Goal: Task Accomplishment & Management: Contribute content

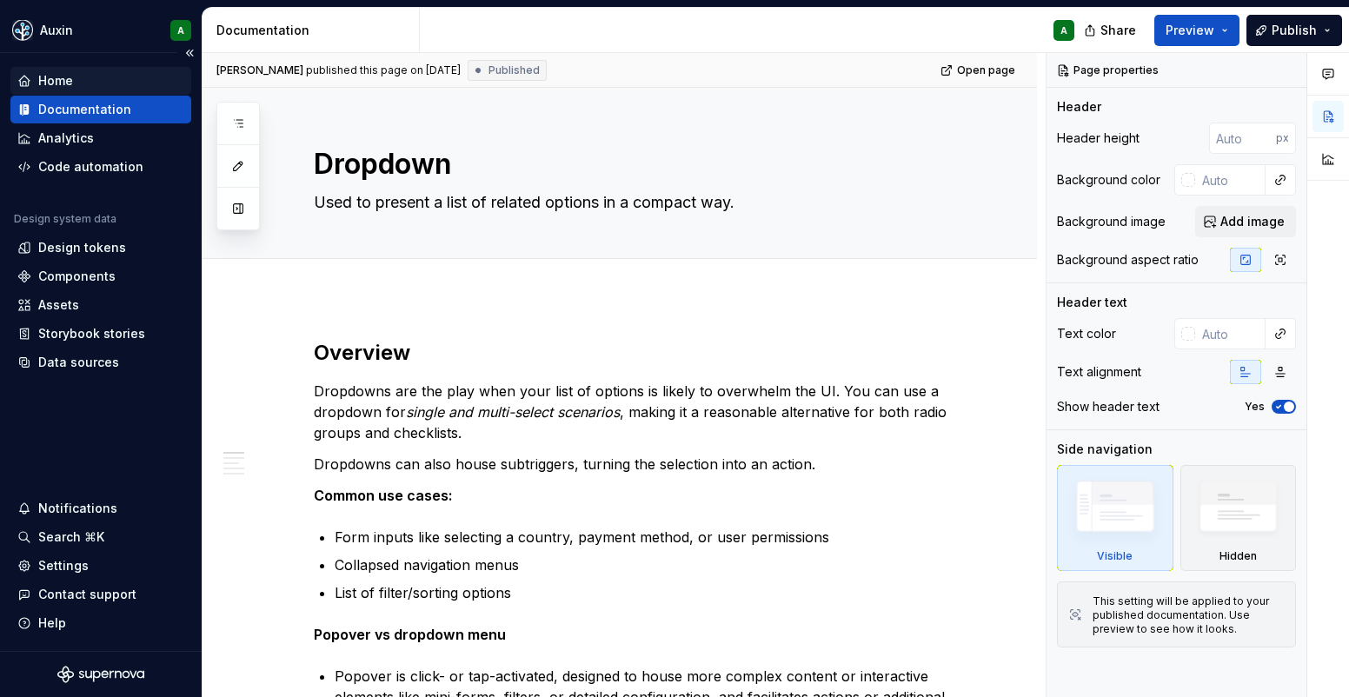
click at [71, 76] on div "Home" at bounding box center [55, 80] width 35 height 17
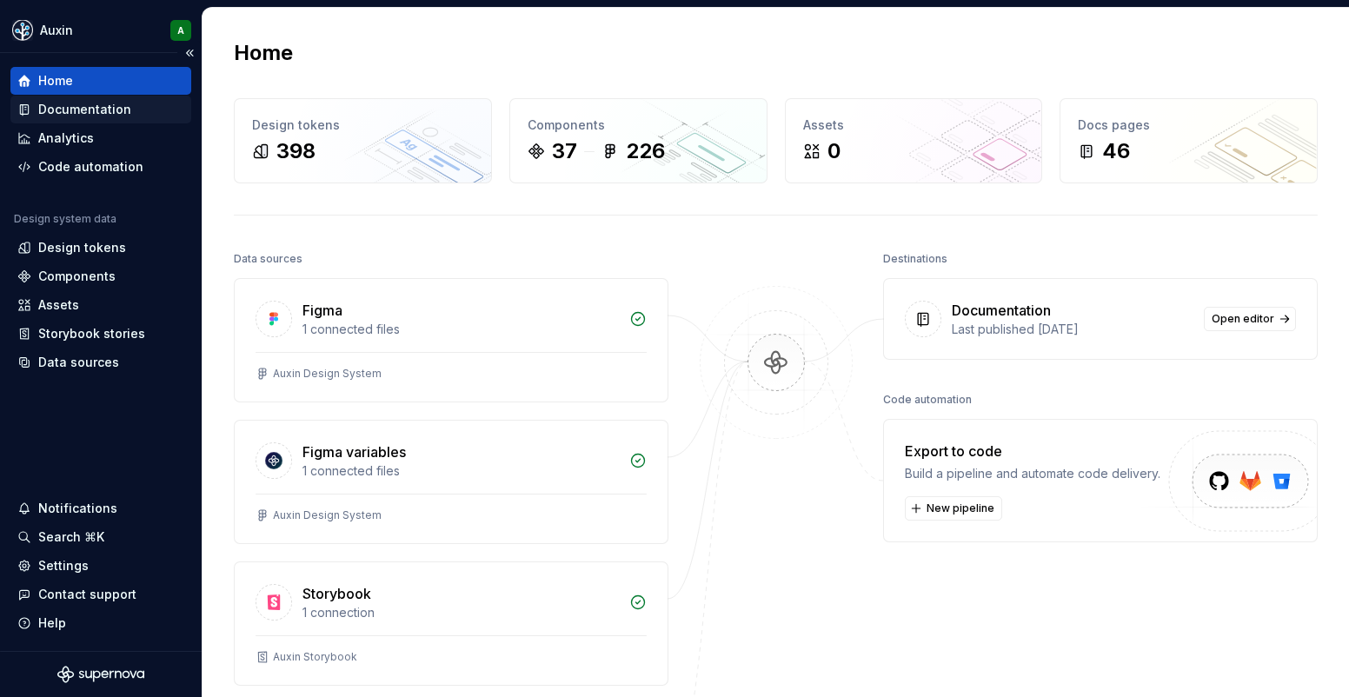
click at [107, 108] on div "Documentation" at bounding box center [84, 109] width 93 height 17
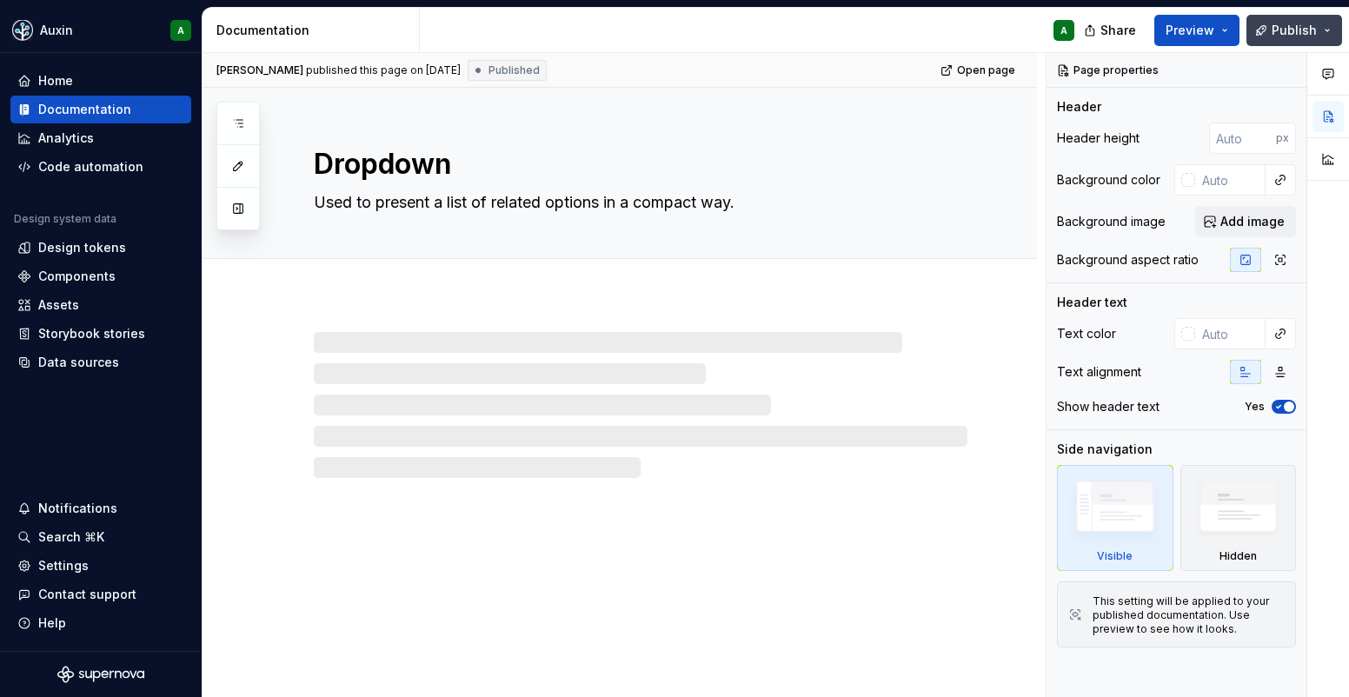
click at [1314, 32] on span "Publish" at bounding box center [1293, 30] width 45 height 17
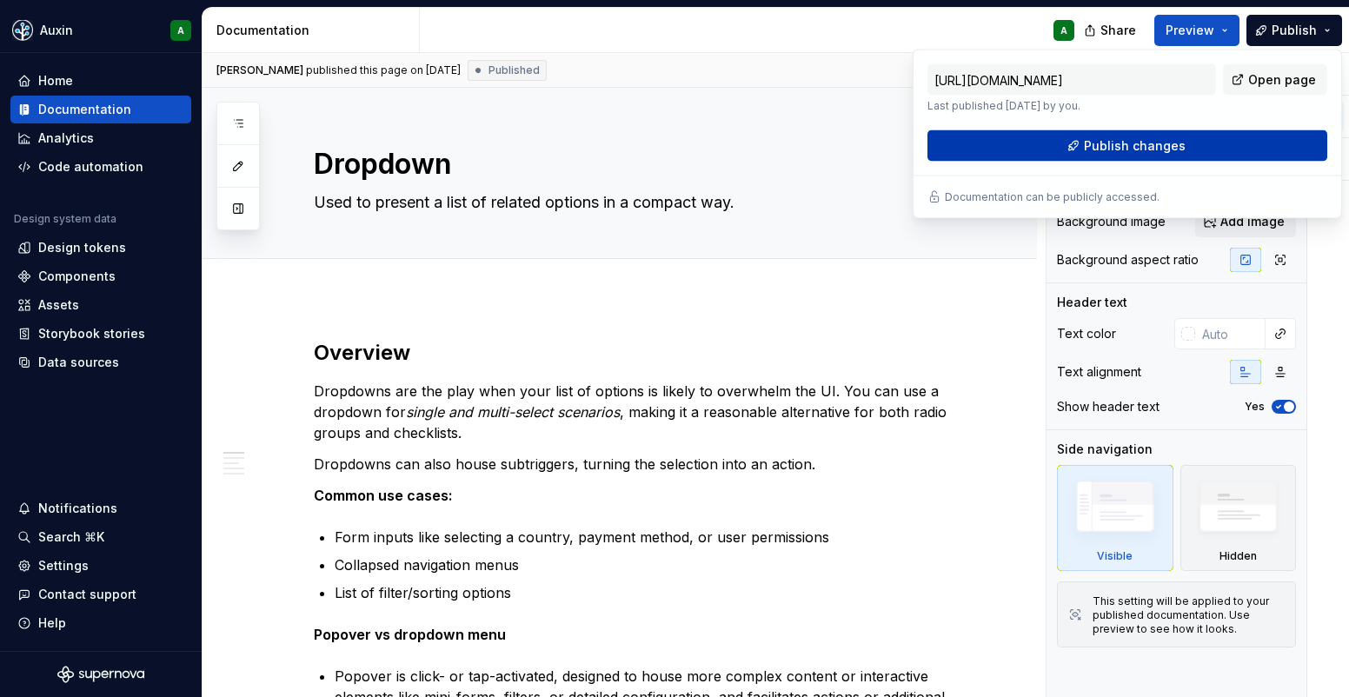
click at [1253, 145] on button "Publish changes" at bounding box center [1127, 145] width 400 height 31
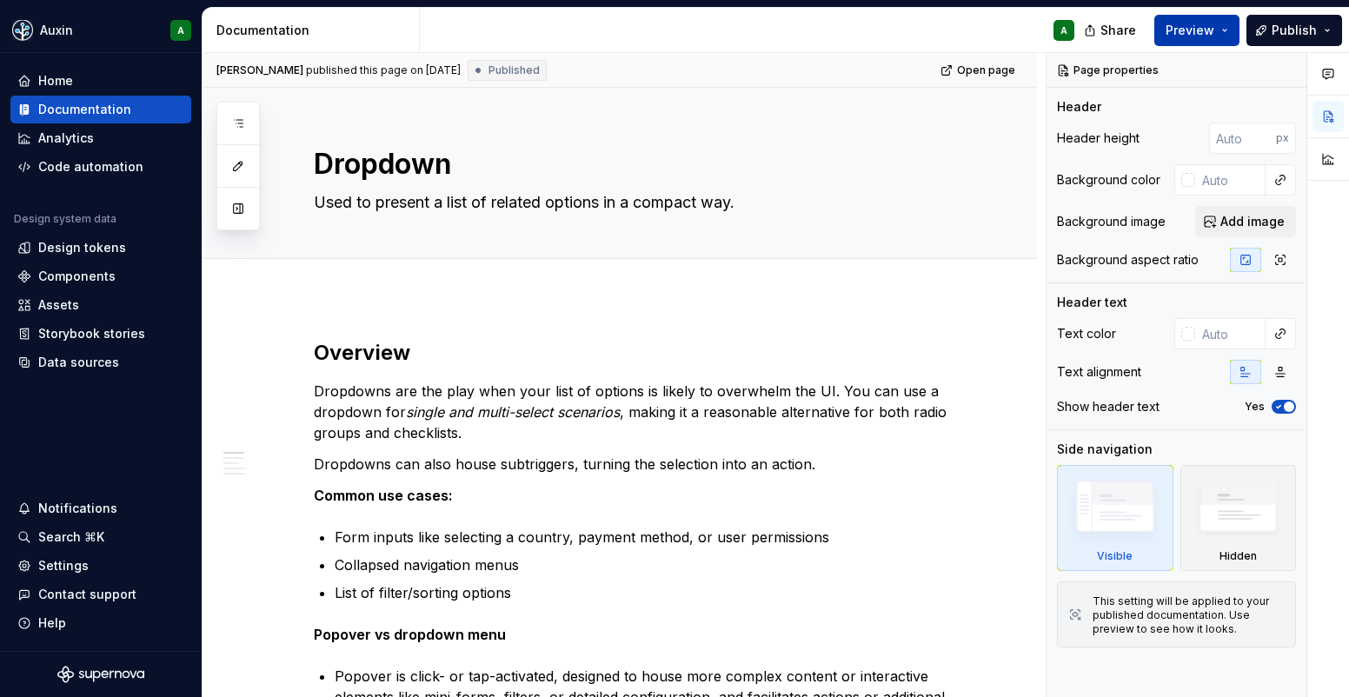
click at [1196, 31] on span "Preview" at bounding box center [1189, 30] width 49 height 17
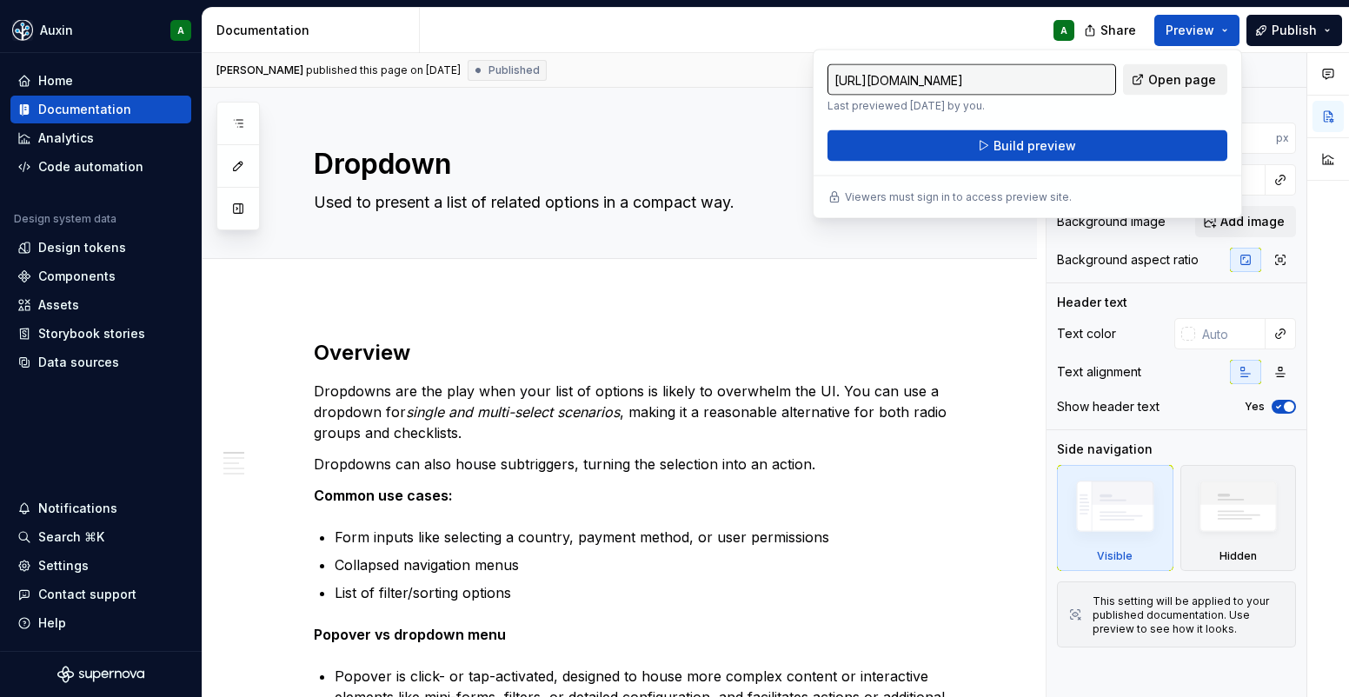
click at [1182, 83] on span "Open page" at bounding box center [1182, 79] width 68 height 17
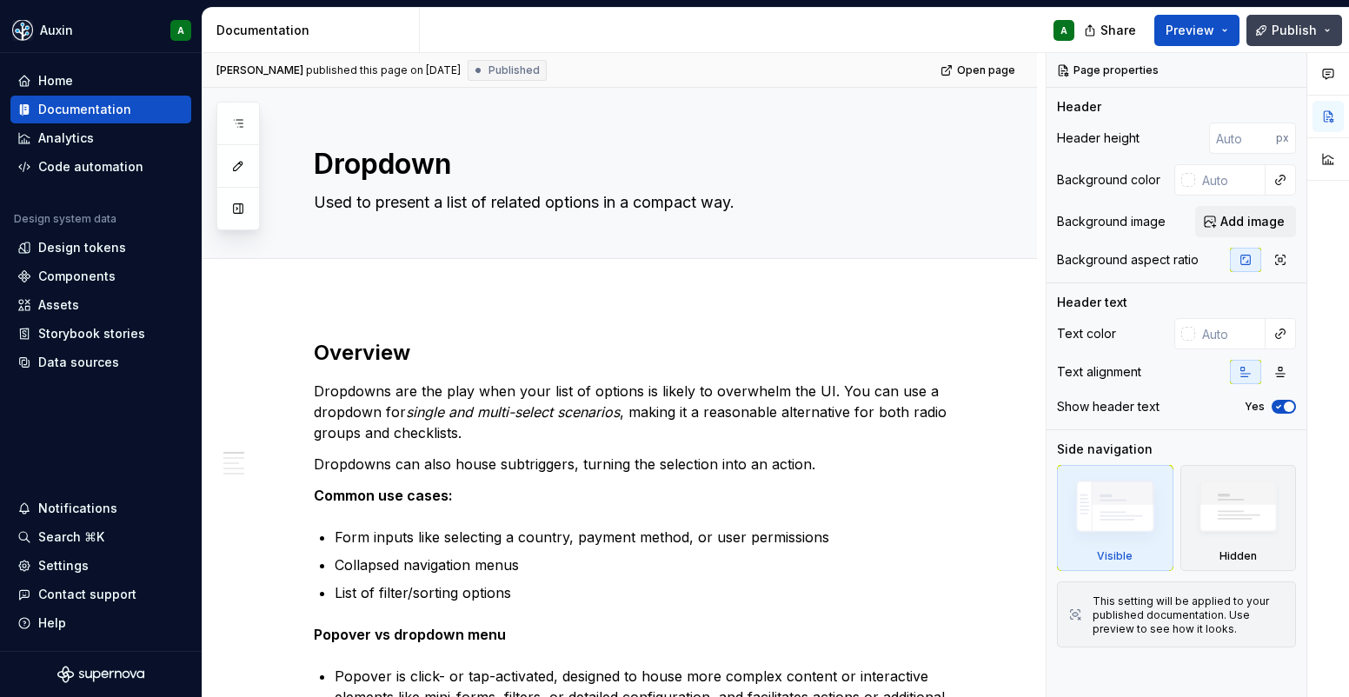
click at [1305, 44] on button "Publish" at bounding box center [1294, 30] width 96 height 31
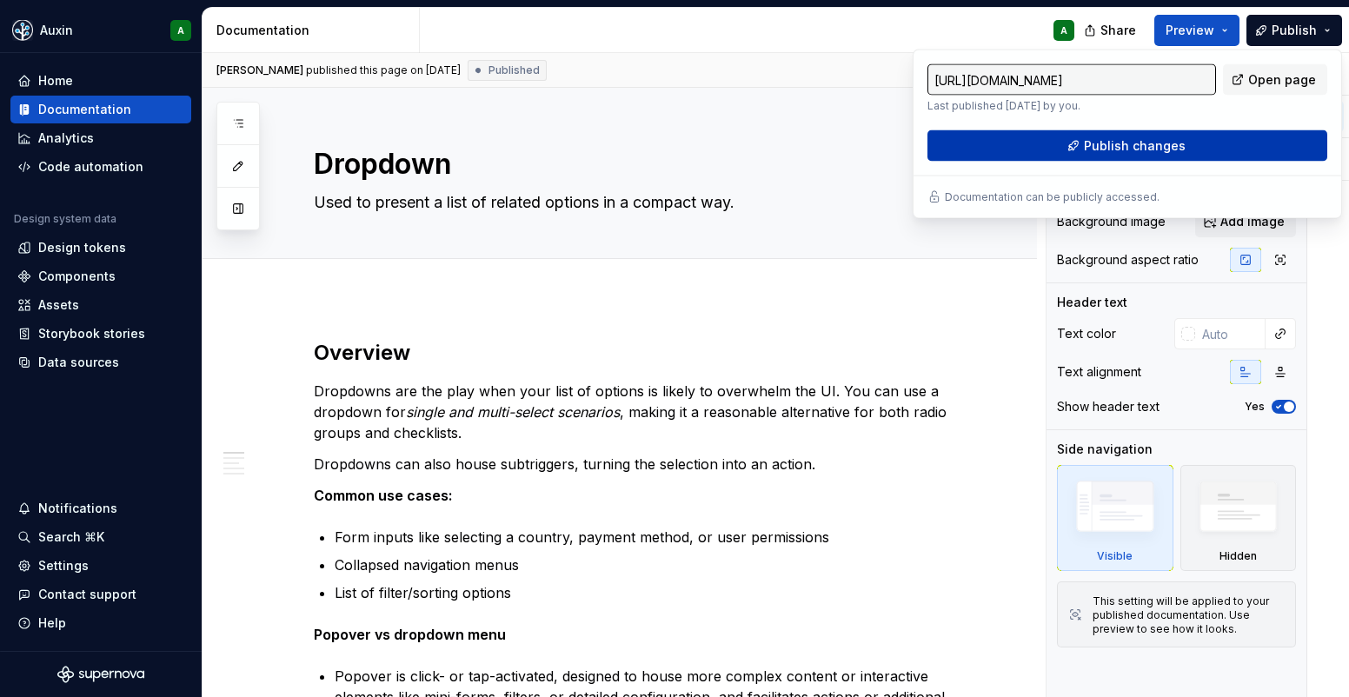
click at [1164, 148] on span "Publish changes" at bounding box center [1135, 145] width 102 height 17
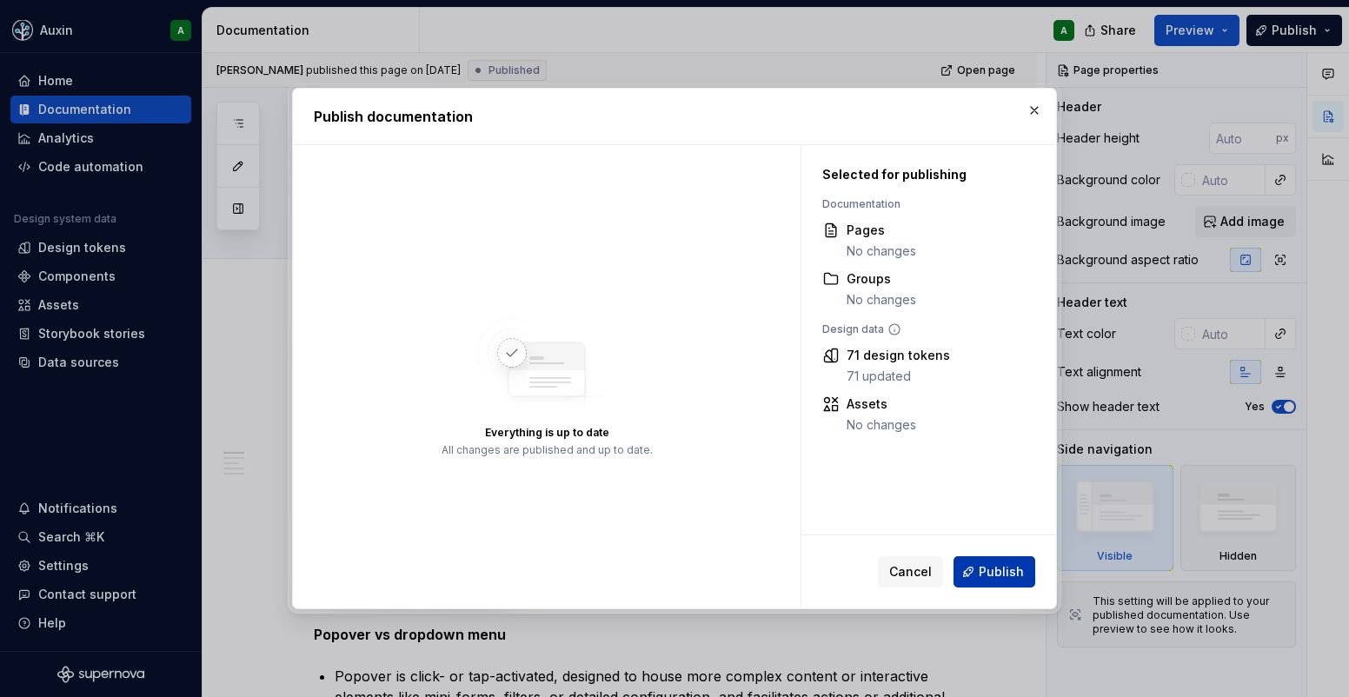
click at [1007, 574] on span "Publish" at bounding box center [1001, 571] width 45 height 17
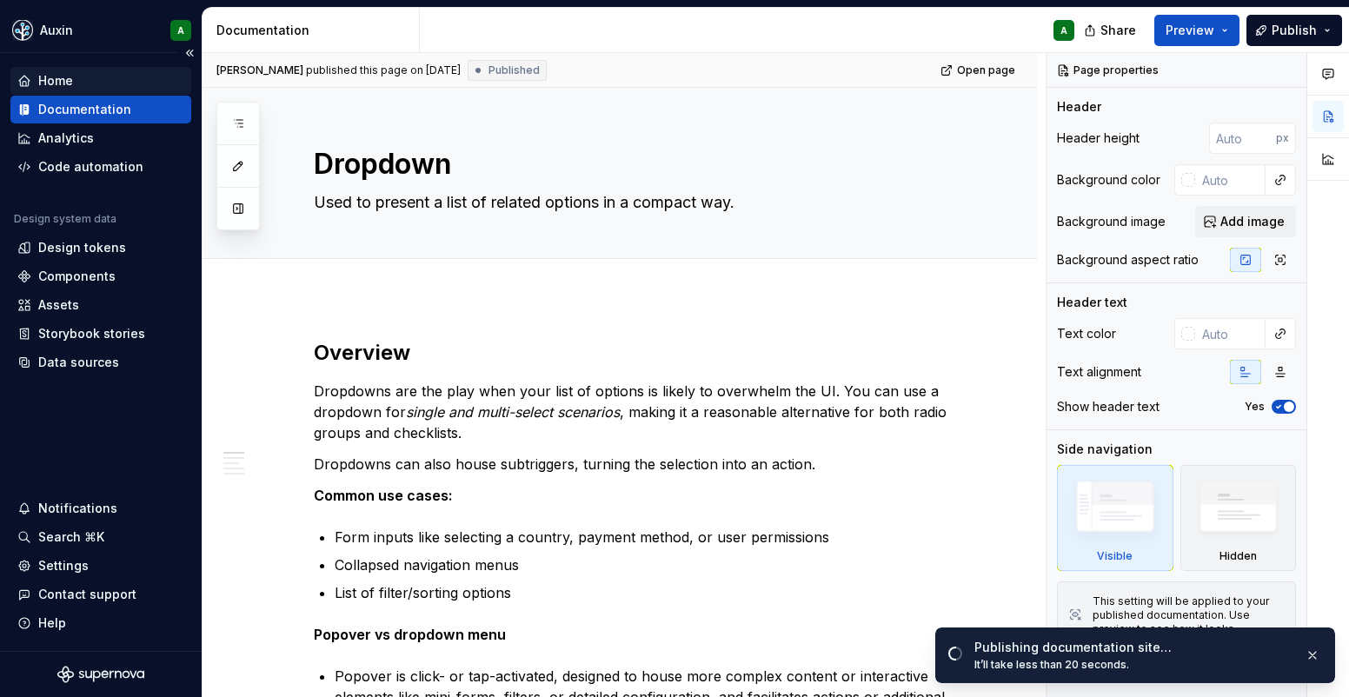
click at [95, 80] on div "Home" at bounding box center [100, 80] width 167 height 17
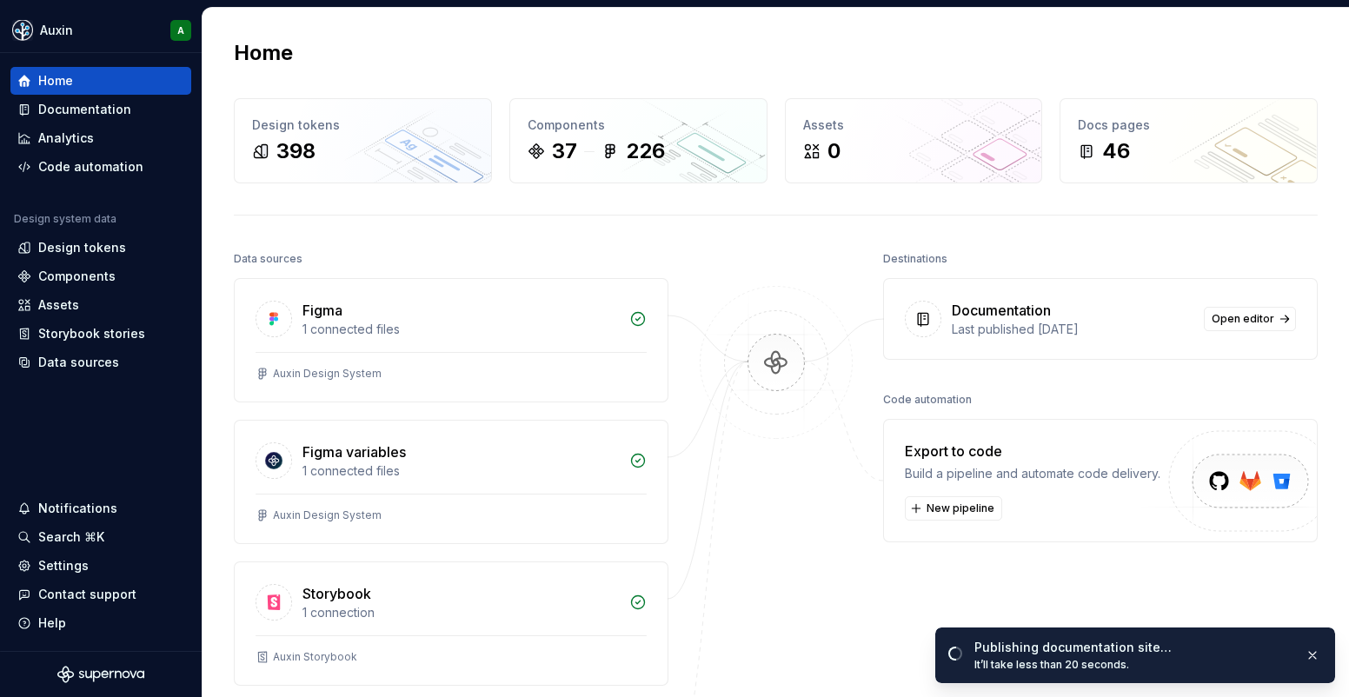
click at [1107, 318] on div "Documentation" at bounding box center [1073, 310] width 242 height 21
click at [995, 320] on div "Documentation Last published [DATE]" at bounding box center [1073, 319] width 242 height 38
click at [995, 321] on div "Last published [DATE]" at bounding box center [1073, 329] width 242 height 17
click at [1009, 385] on div "Destinations Documentation Last published [DATE] Open editor Code automation Ex…" at bounding box center [1100, 559] width 435 height 625
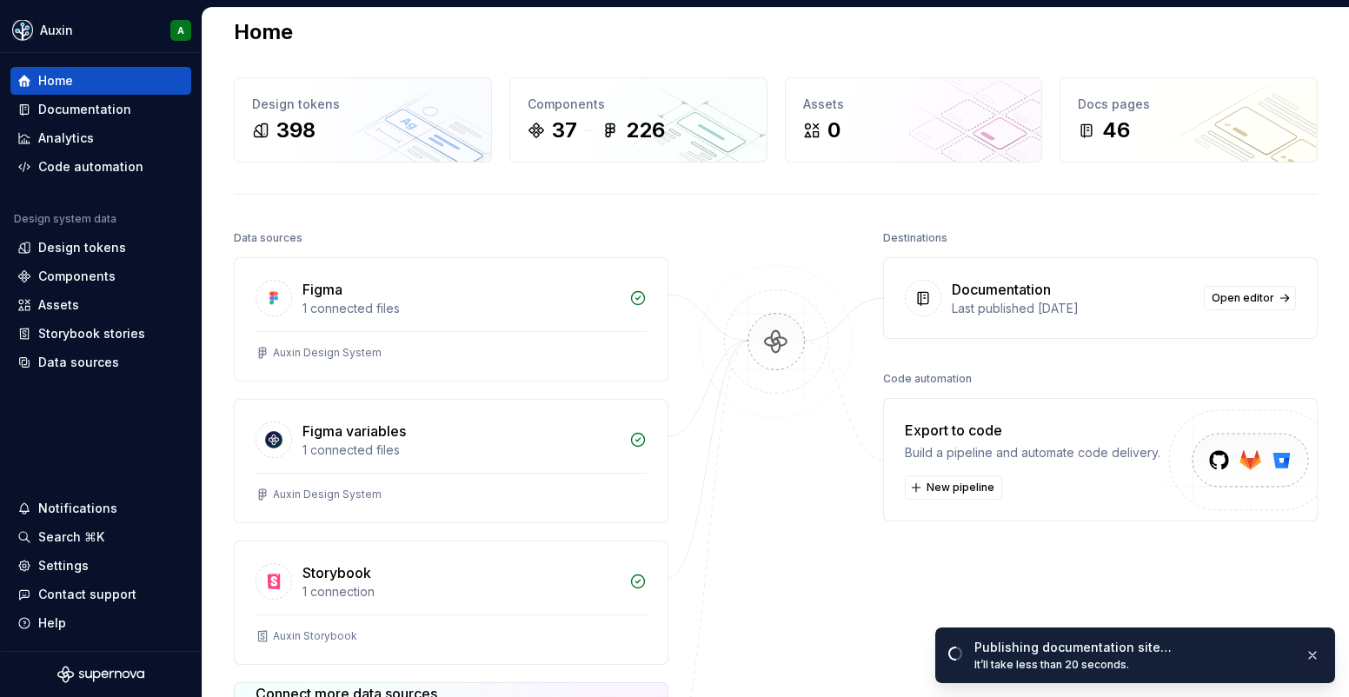
scroll to position [31, 0]
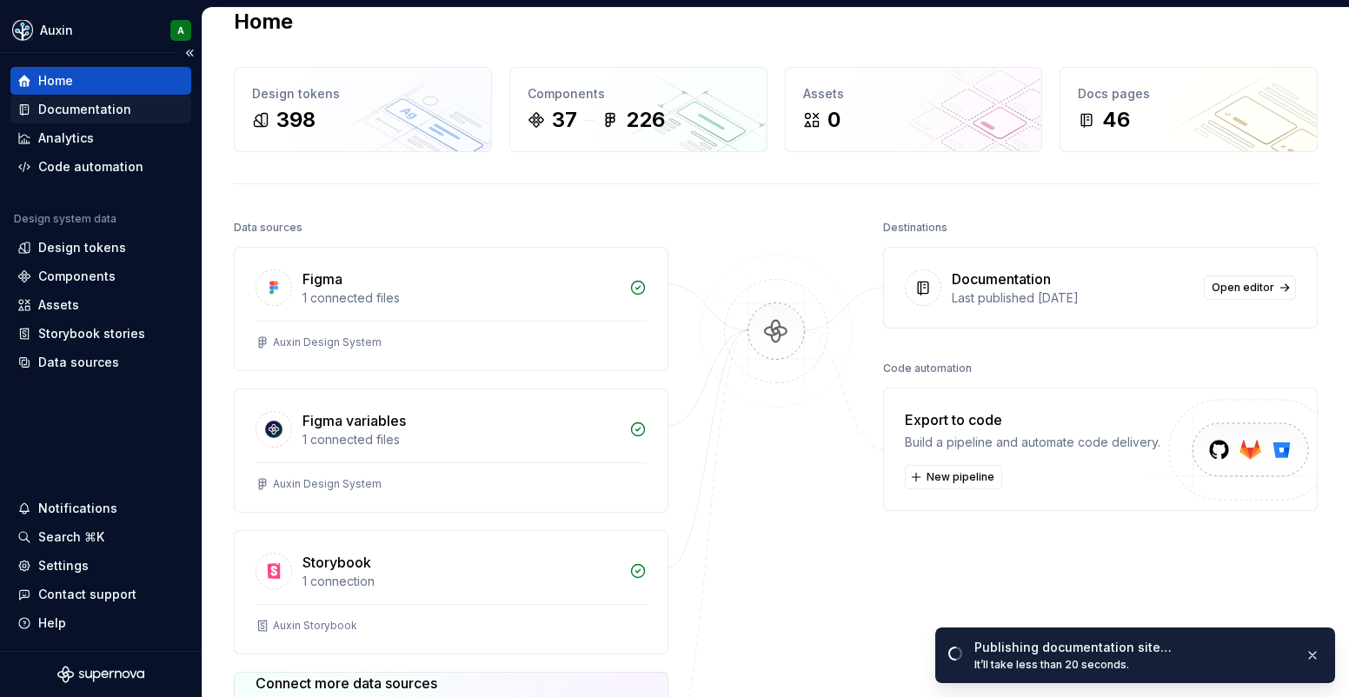
click at [76, 110] on div "Documentation" at bounding box center [84, 109] width 93 height 17
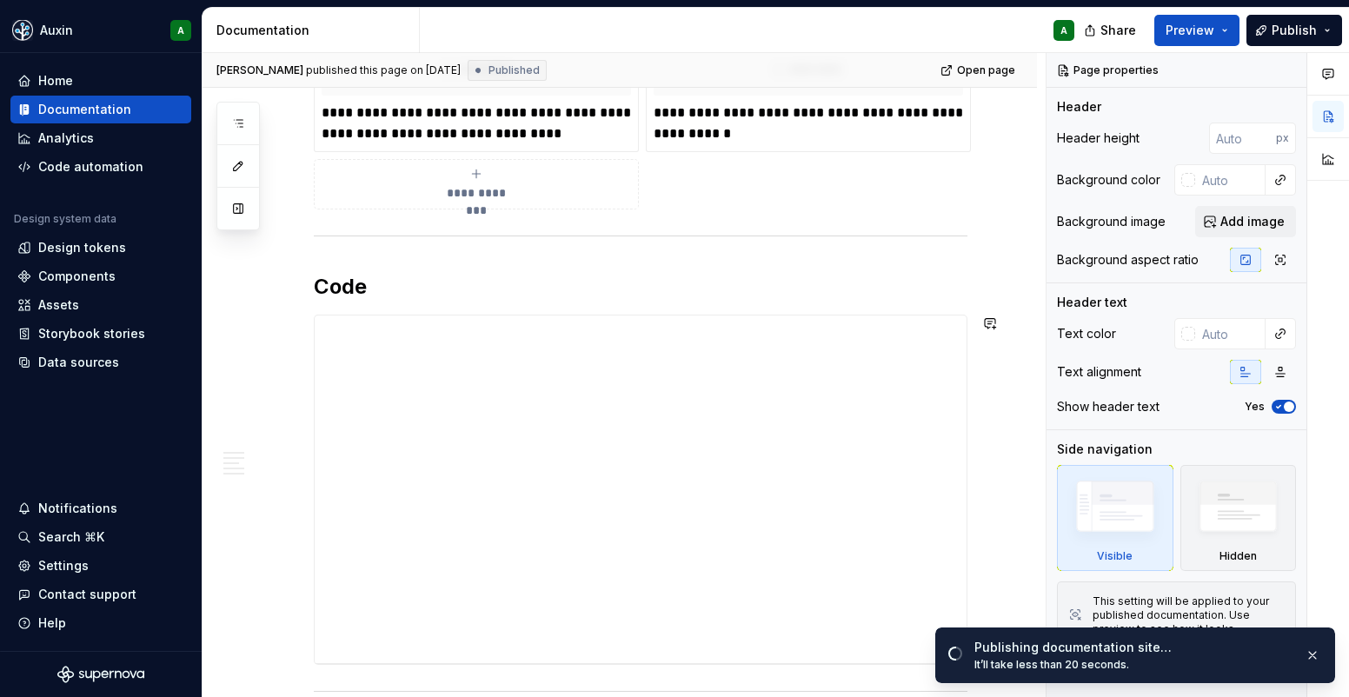
scroll to position [2225, 0]
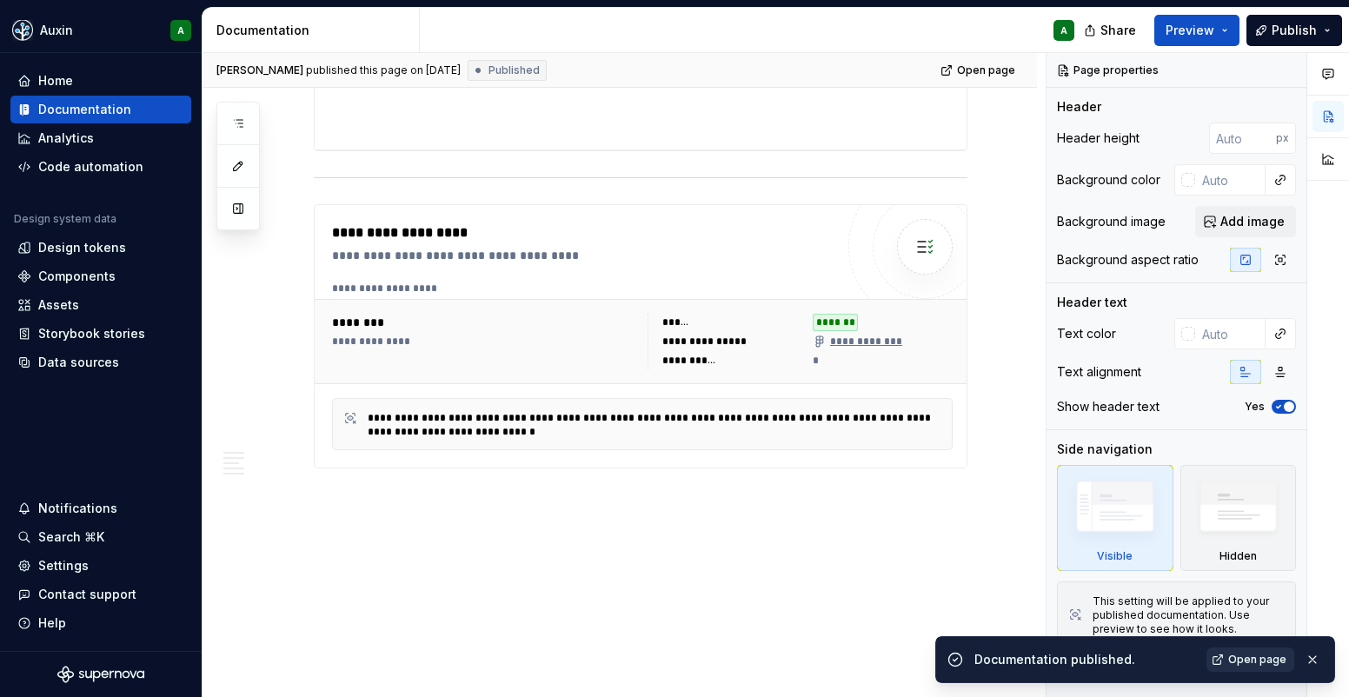
click at [1253, 662] on span "Open page" at bounding box center [1257, 660] width 58 height 14
type textarea "*"
